Goal: Task Accomplishment & Management: Manage account settings

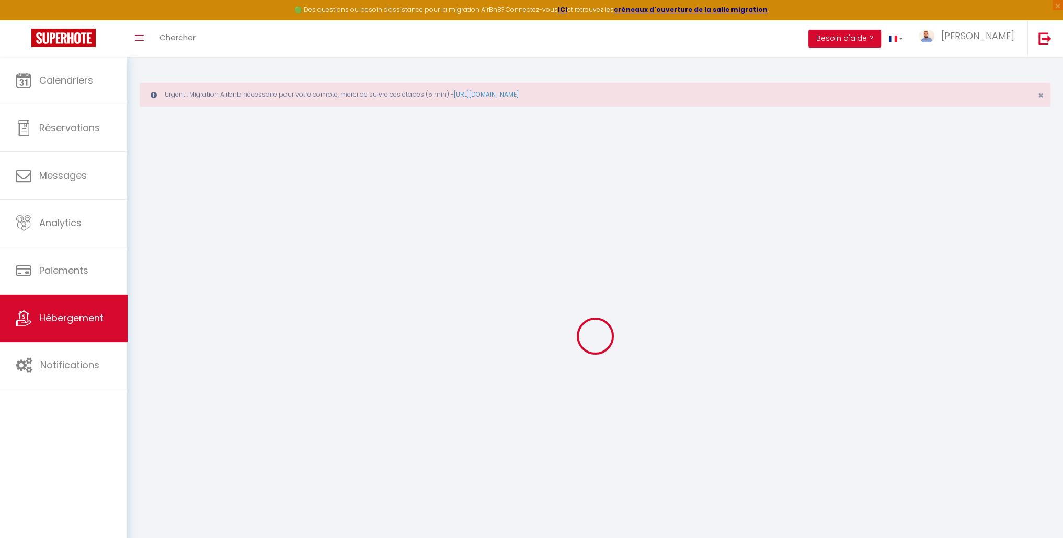
type input "Les dates sélectionnées sont indisponibles."
type textarea "Malheureusement les dates sélectionnées sont indisponibles. Nous vous invitons …"
type input "43.177117"
type input "5.695488"
checkbox input "true"
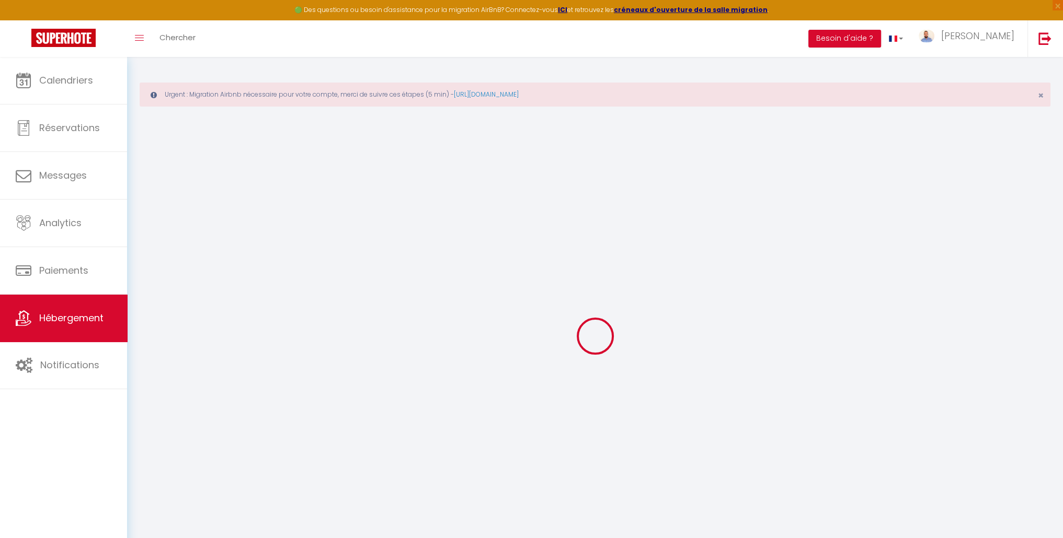
checkbox input "false"
checkbox input "true"
checkbox input "false"
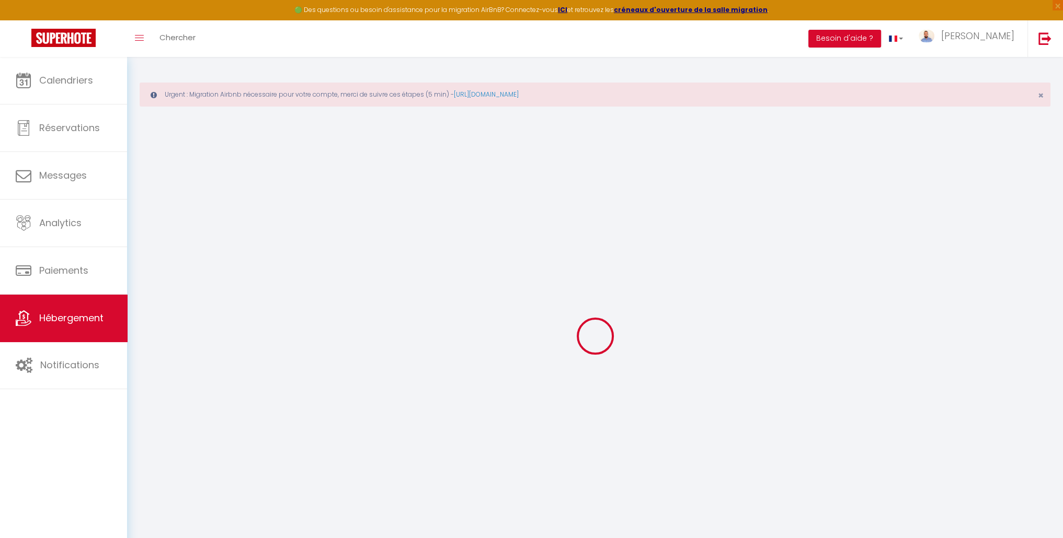
checkbox input "false"
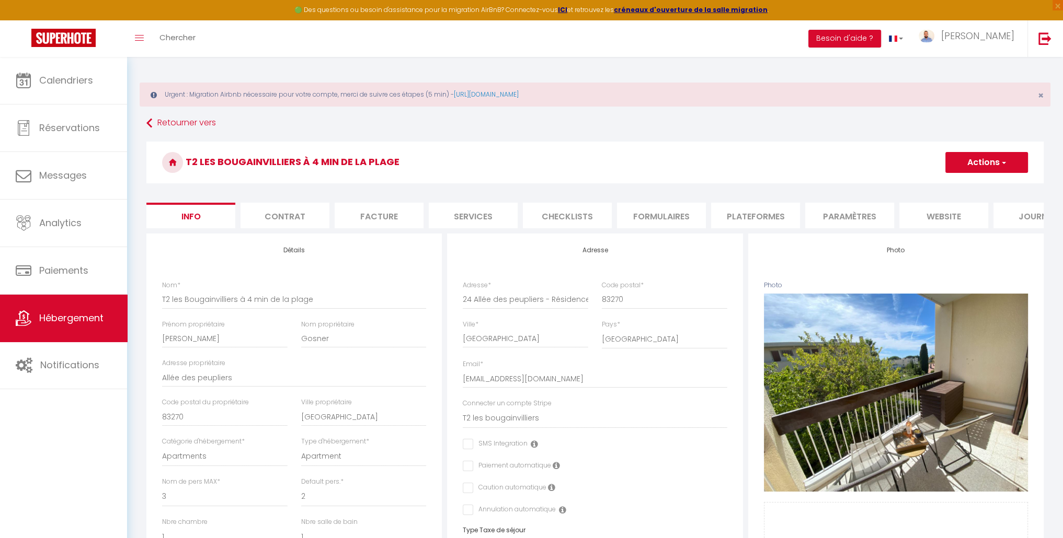
checkbox input "false"
click at [947, 219] on li "website" at bounding box center [943, 216] width 89 height 26
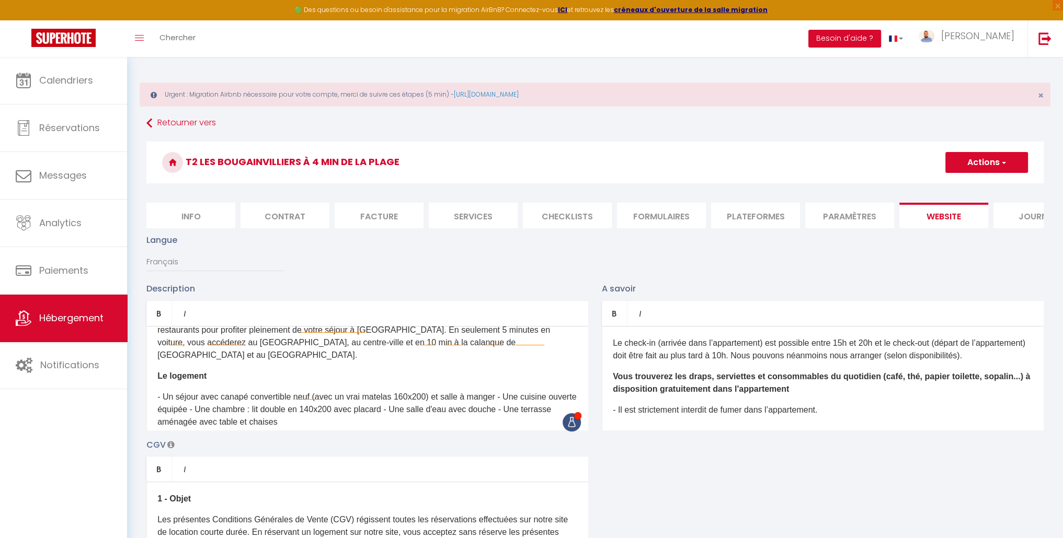
scroll to position [63, 0]
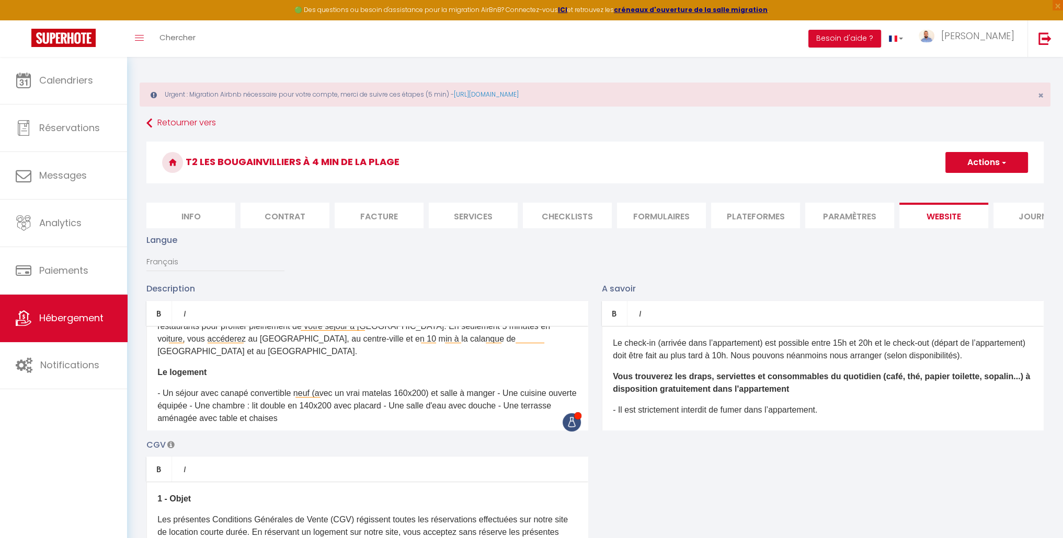
click at [345, 401] on span "- Un séjour avec canapé convertible neuf​ (avec un vrai matelas 160x200) et sal…" at bounding box center [366, 406] width 419 height 34
click at [1004, 159] on span "button" at bounding box center [1002, 162] width 7 height 10
click at [974, 188] on input "Enregistrer" at bounding box center [974, 185] width 39 height 10
checkbox input "true"
checkbox input "false"
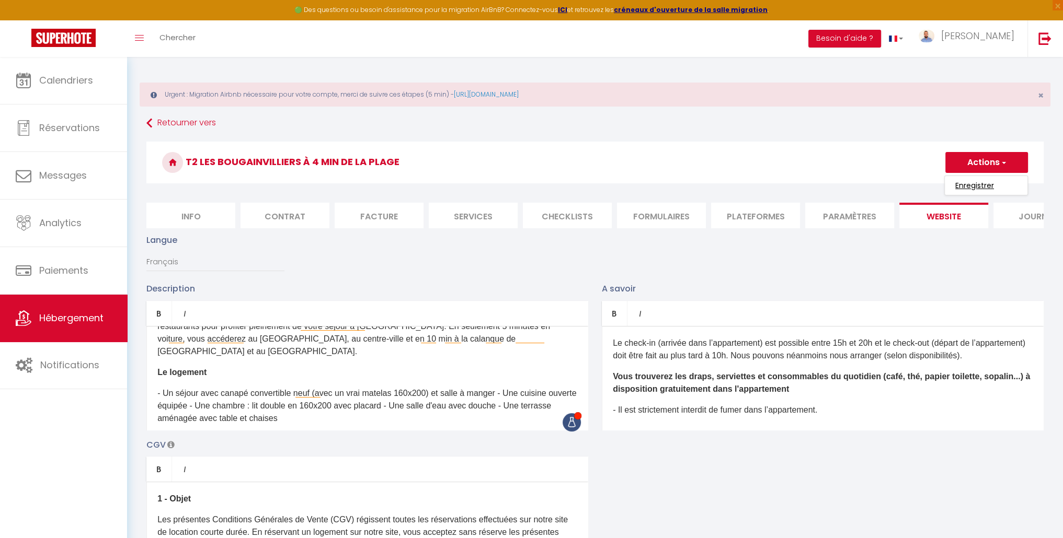
checkbox input "true"
